Goal: Transaction & Acquisition: Purchase product/service

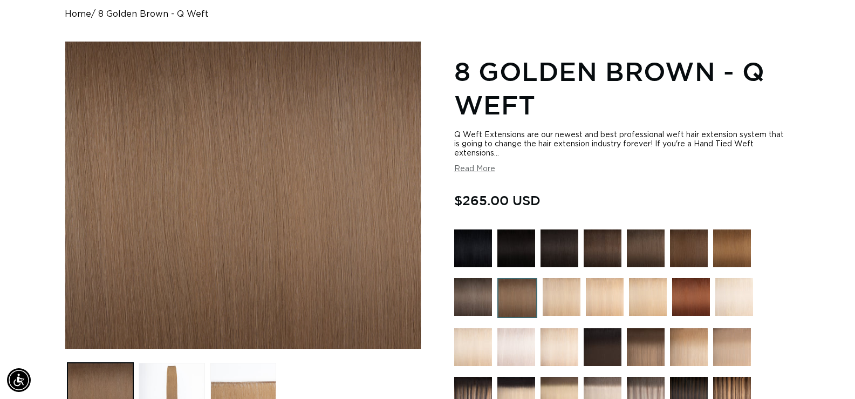
click at [548, 298] on img at bounding box center [562, 297] width 38 height 38
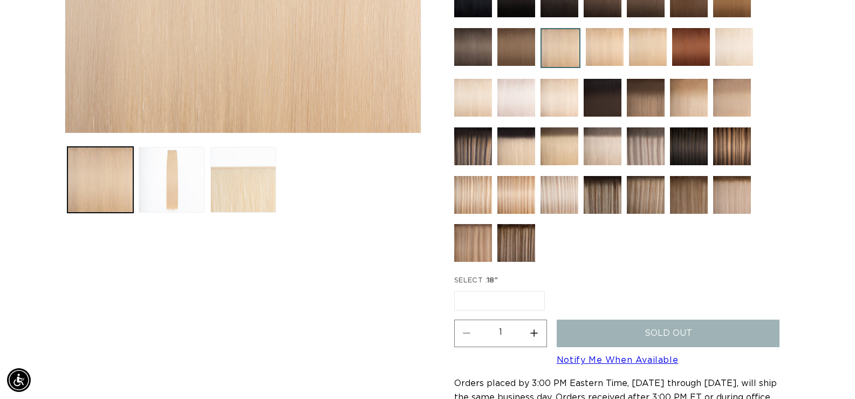
scroll to position [162, 0]
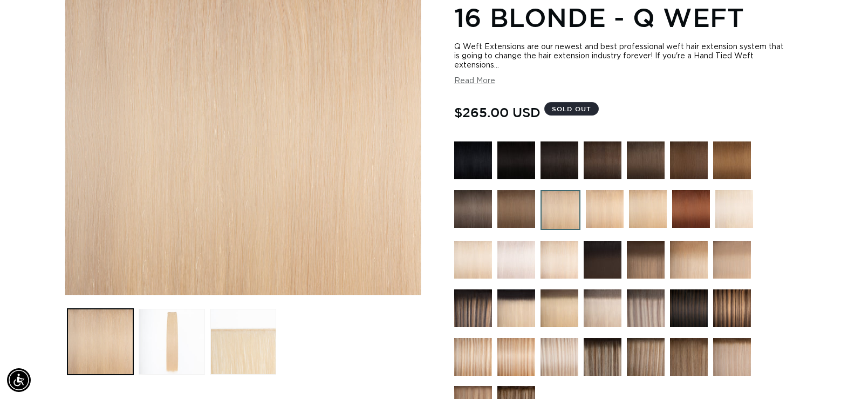
click at [725, 265] on img at bounding box center [732, 260] width 38 height 38
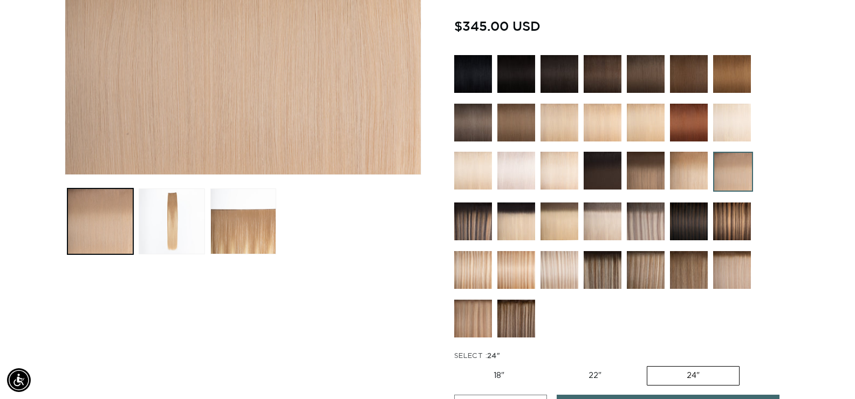
scroll to position [378, 0]
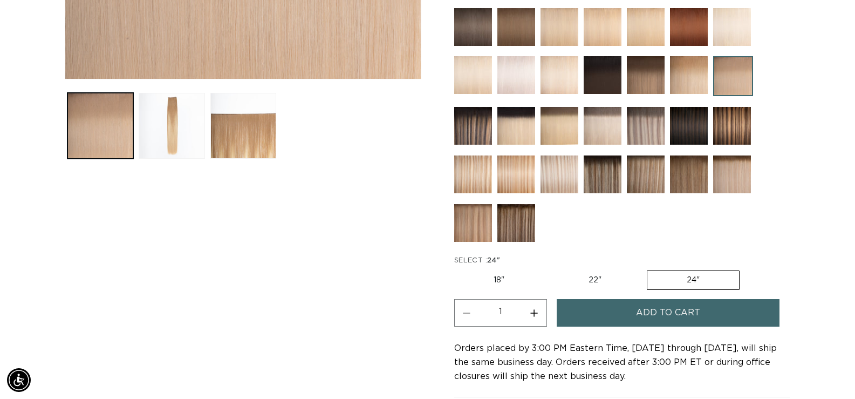
click at [500, 283] on label "18" Variant sold out or unavailable" at bounding box center [499, 280] width 90 height 18
click at [457, 269] on input "18" Variant sold out or unavailable" at bounding box center [457, 268] width 1 height 1
radio input "true"
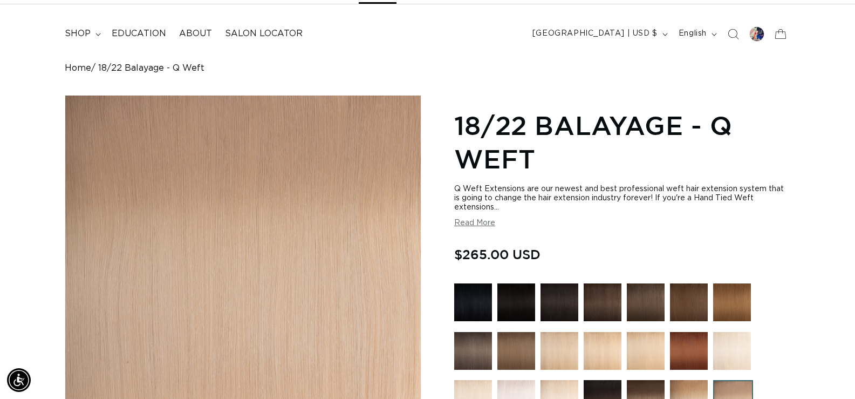
click at [476, 219] on button "Read More" at bounding box center [474, 222] width 41 height 9
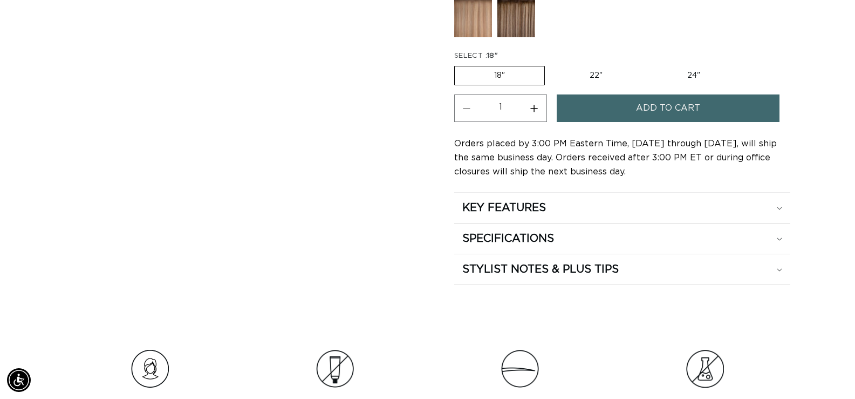
scroll to position [0, 1557]
click at [781, 210] on icon at bounding box center [779, 208] width 5 height 3
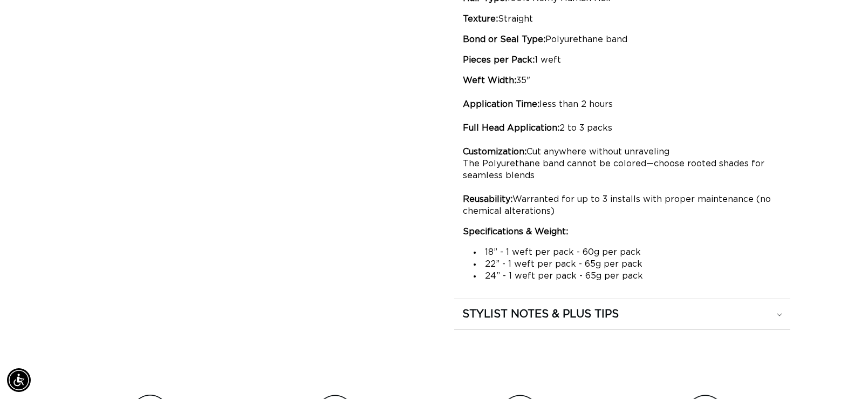
scroll to position [0, 0]
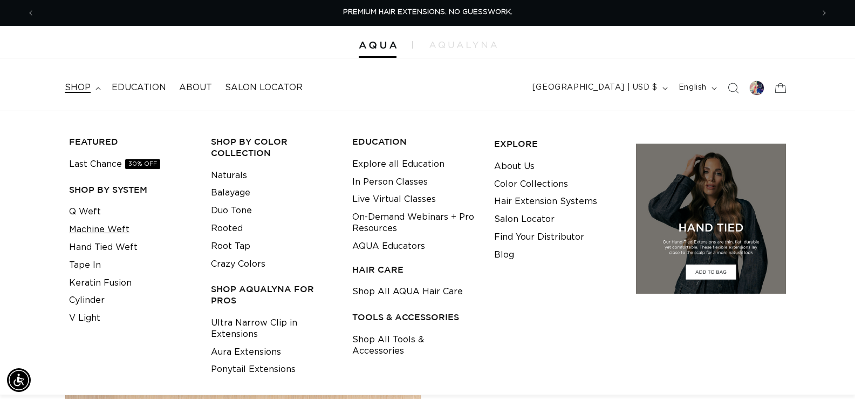
click at [96, 230] on link "Machine Weft" at bounding box center [99, 230] width 60 height 18
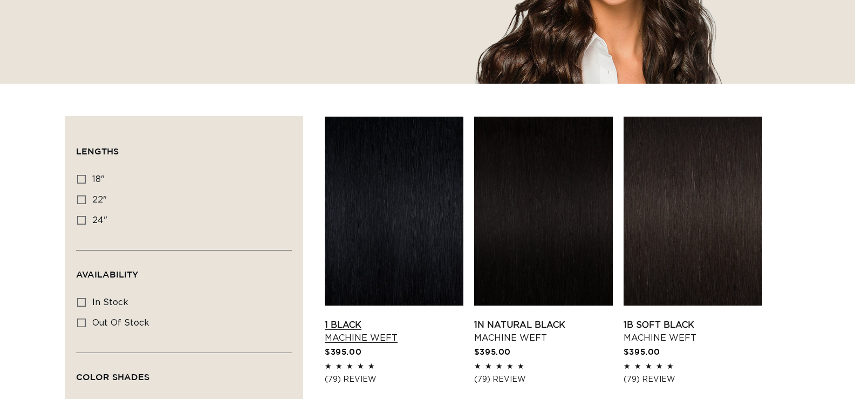
click at [339, 318] on link "1 Black Machine Weft" at bounding box center [394, 331] width 139 height 26
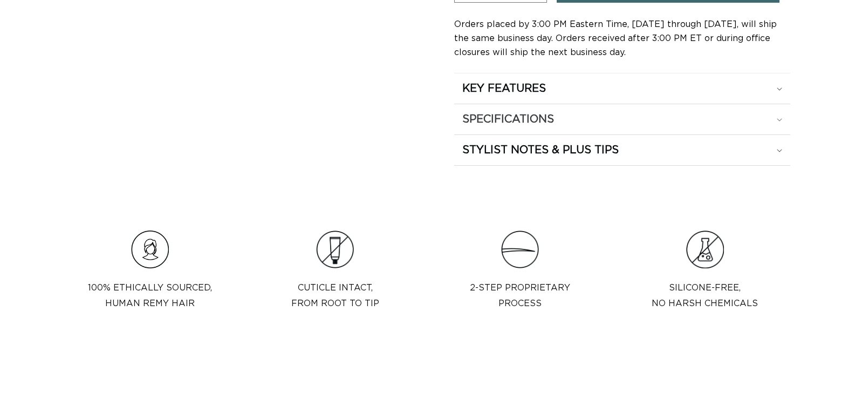
click at [768, 95] on div "SPECIFICATIONS" at bounding box center [622, 88] width 320 height 14
